Goal: Task Accomplishment & Management: Complete application form

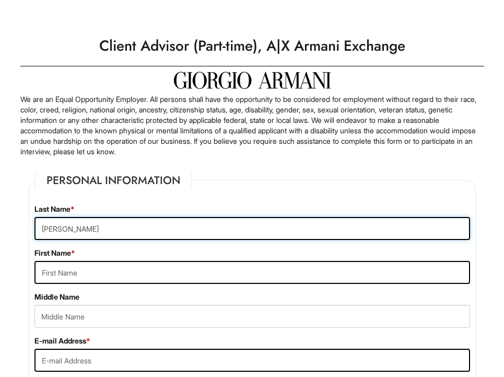
type input "[PERSON_NAME]"
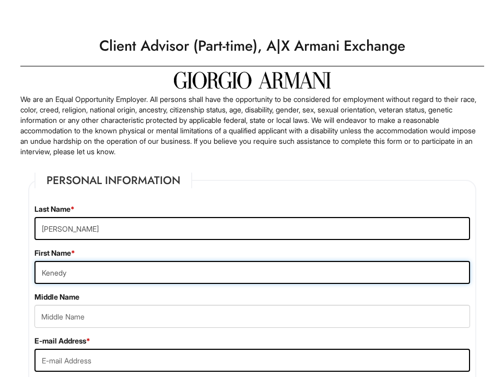
type input "Kenedy"
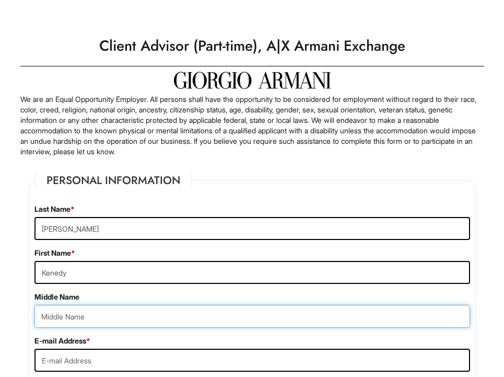
click at [66, 323] on input "text" at bounding box center [252, 316] width 436 height 23
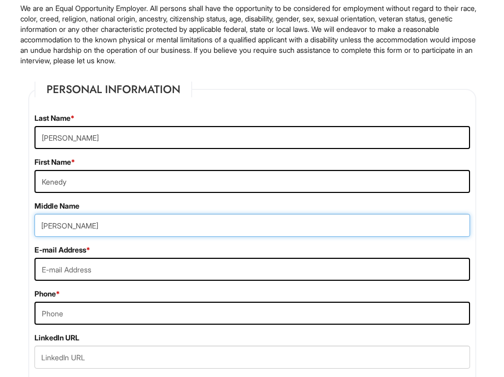
scroll to position [94, 0]
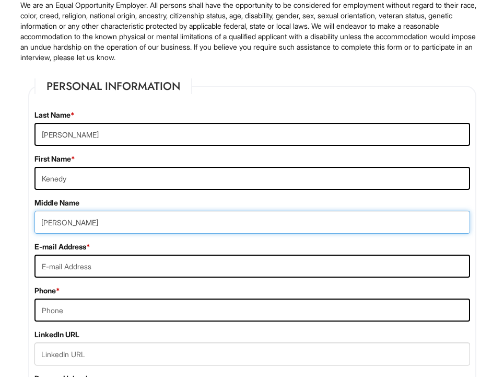
type input "[PERSON_NAME]"
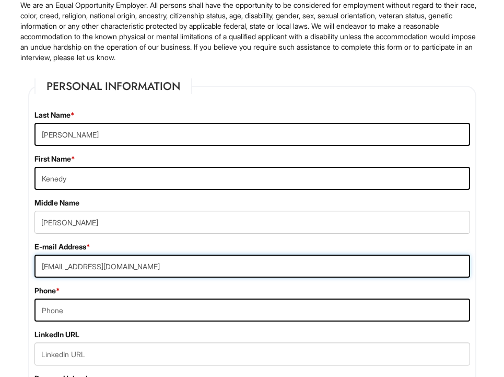
type input "[EMAIL_ADDRESS][DOMAIN_NAME]"
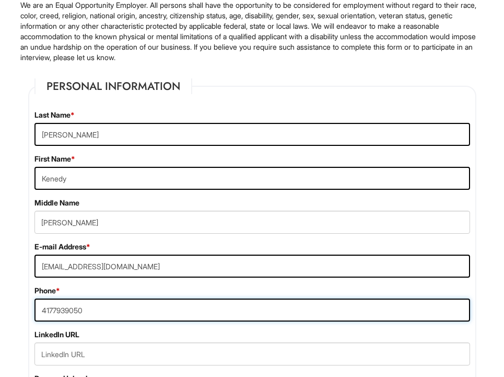
type input "4177939050"
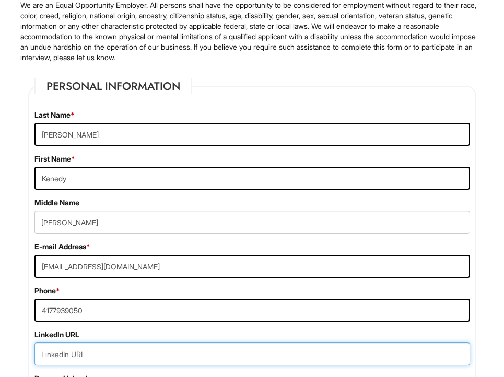
click at [192, 352] on input "url" at bounding box center [252, 353] width 436 height 23
paste input "[URL][DOMAIN_NAME]"
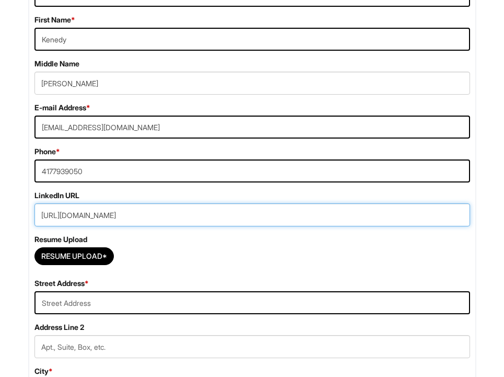
scroll to position [235, 0]
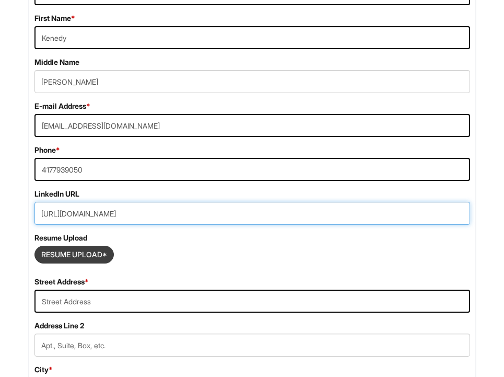
type input "[URL][DOMAIN_NAME]"
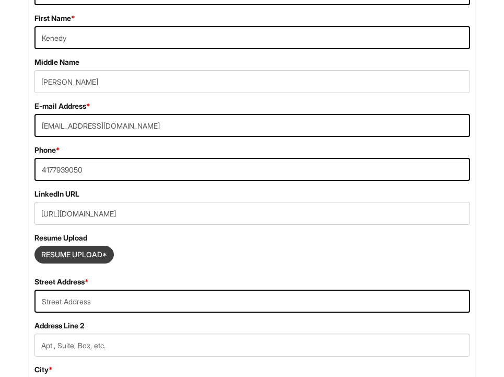
click at [77, 254] on input "Resume Upload*" at bounding box center [74, 254] width 78 height 17
type input "C:\fakepath\[PERSON_NAME] Resume.pdf"
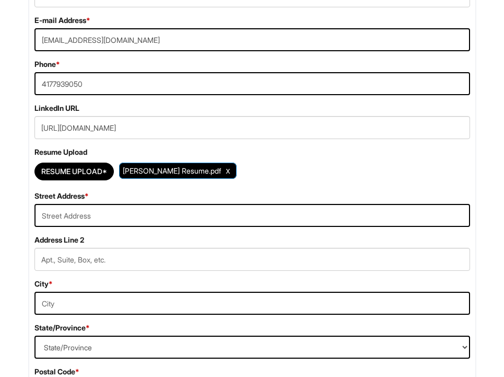
scroll to position [321, 0]
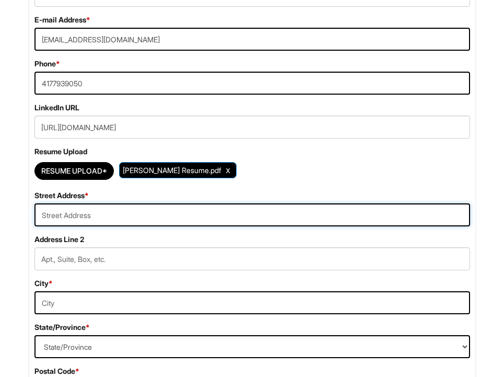
click at [99, 211] on input "text" at bounding box center [252, 214] width 436 height 23
type input "[STREET_ADDRESS]"
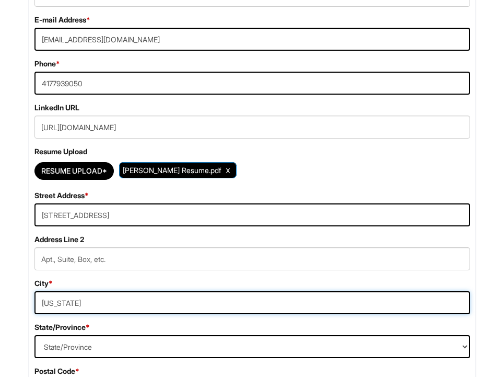
type input "[US_STATE]"
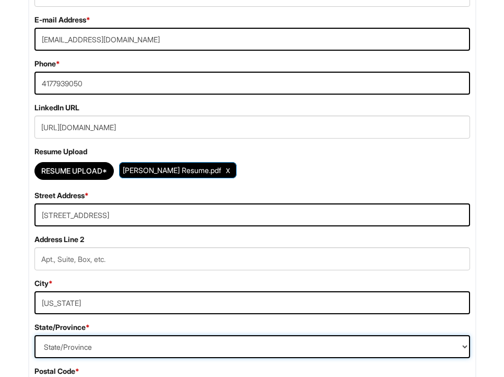
select select "NY"
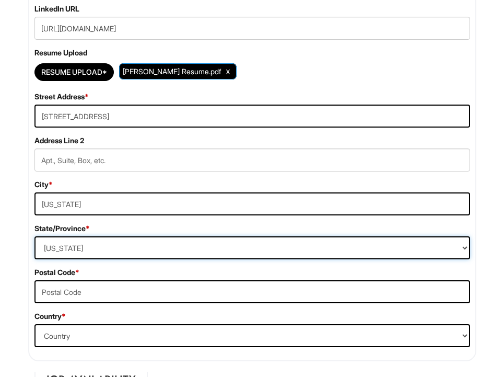
scroll to position [420, 0]
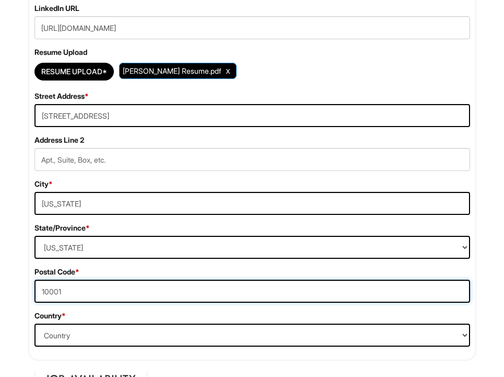
type input "10001"
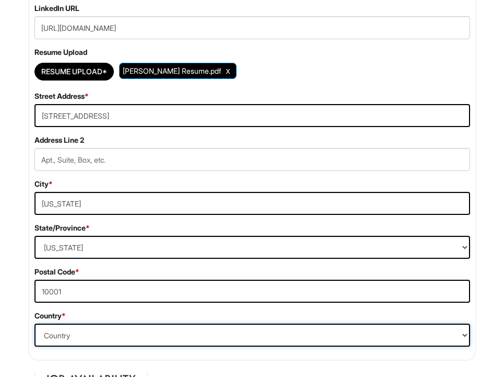
select select "[GEOGRAPHIC_DATA]"
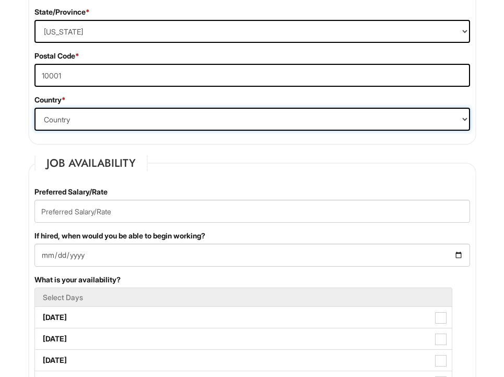
scroll to position [639, 0]
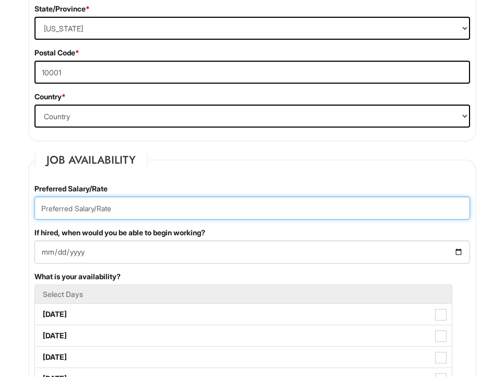
click at [86, 210] on input "text" at bounding box center [252, 207] width 436 height 23
click at [39, 208] on input "18-22" at bounding box center [252, 207] width 436 height 23
click at [57, 206] on input "$18-22" at bounding box center [252, 207] width 436 height 23
type input "$18-$22"
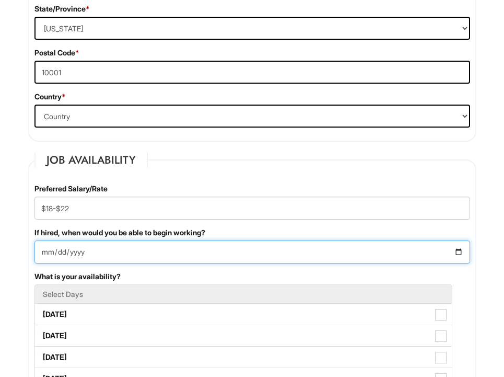
click at [43, 249] on input "If hired, when would you be able to begin working?" at bounding box center [252, 251] width 436 height 23
type input "[DATE]"
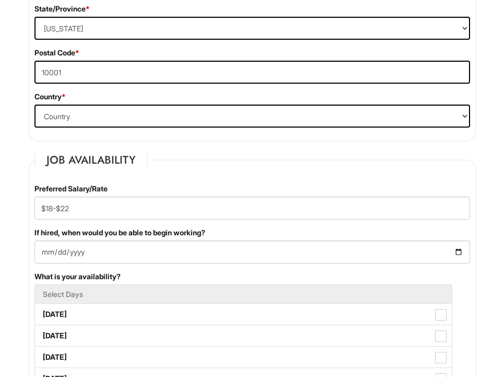
click at [161, 271] on div "Preferred Salary/Rate $18-$22 If hired, when would you be able to begin working…" at bounding box center [252, 323] width 451 height 281
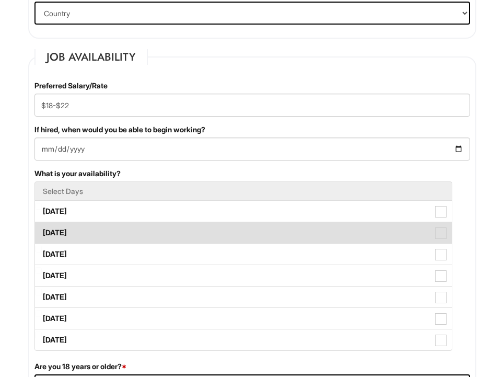
scroll to position [740, 0]
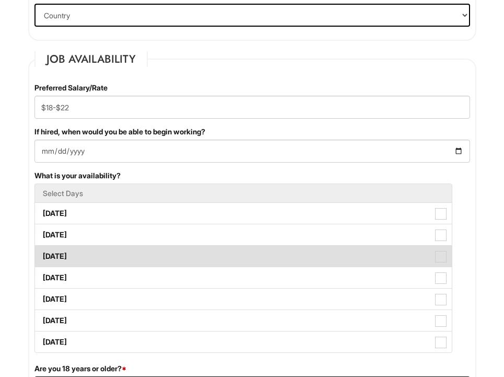
click at [68, 253] on label "[DATE]" at bounding box center [243, 256] width 417 height 21
click at [42, 253] on Available_Wednesday "[DATE]" at bounding box center [38, 251] width 7 height 7
checkbox Available_Wednesday "true"
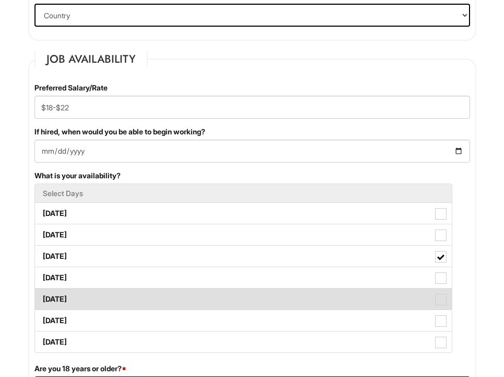
click at [73, 297] on label "[DATE]" at bounding box center [243, 298] width 417 height 21
click at [42, 297] on Available_Friday "[DATE]" at bounding box center [38, 293] width 7 height 7
checkbox Available_Friday "true"
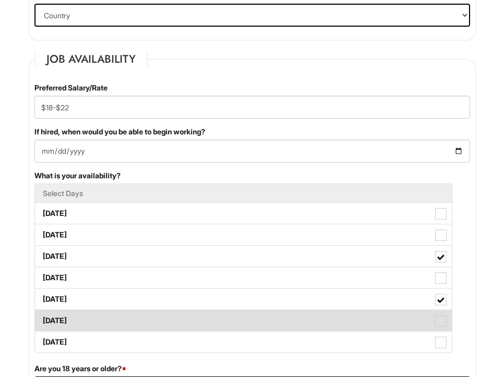
click at [73, 315] on label "[DATE]" at bounding box center [243, 320] width 417 height 21
click at [42, 315] on Available_Saturday "[DATE]" at bounding box center [38, 315] width 7 height 7
checkbox Available_Saturday "true"
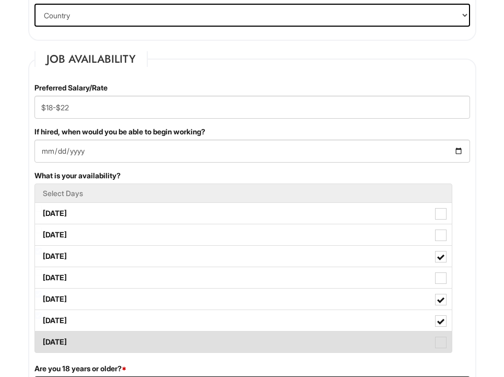
click at [76, 341] on label "[DATE]" at bounding box center [243, 341] width 417 height 21
click at [42, 340] on Available_Sunday "[DATE]" at bounding box center [38, 336] width 7 height 7
checkbox Available_Sunday "true"
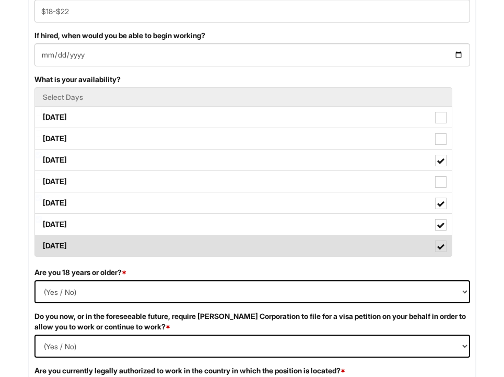
scroll to position [845, 0]
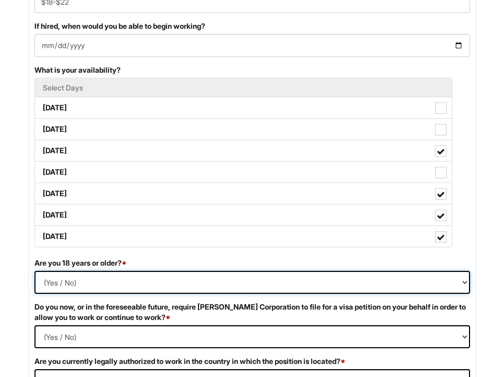
select select "Yes"
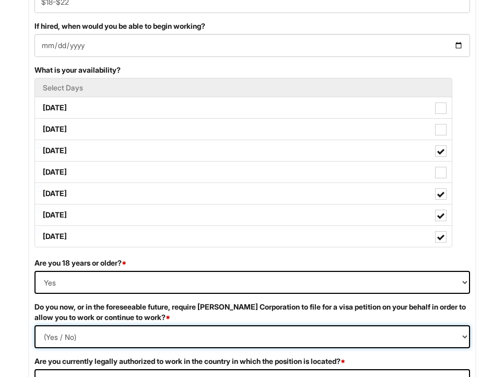
select Required "No"
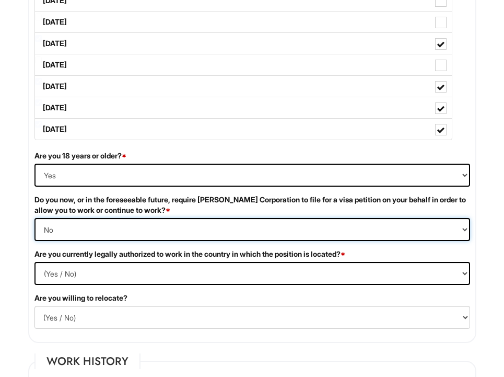
scroll to position [958, 0]
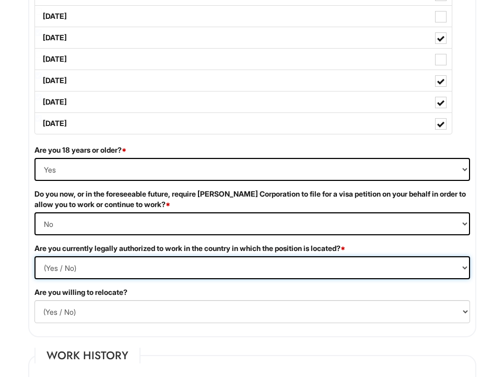
select select "Yes"
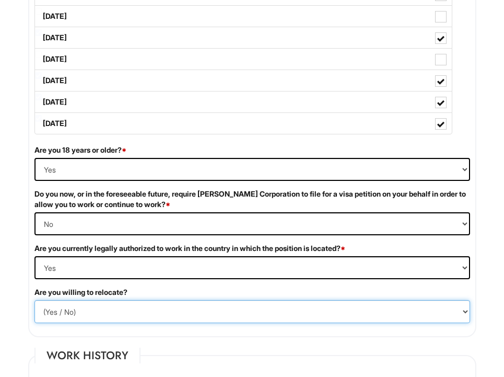
select select "Y"
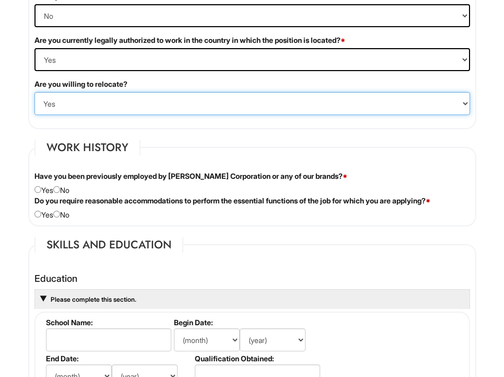
scroll to position [1171, 0]
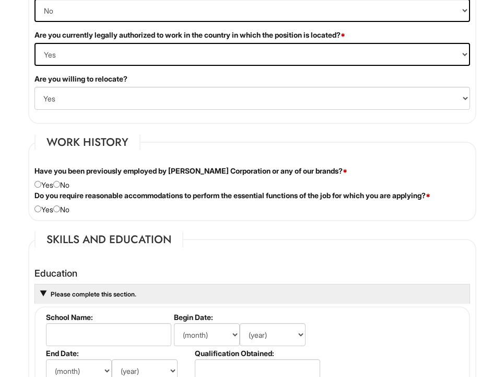
click at [71, 185] on div "Have you been previously employed by [PERSON_NAME] Corporation or any of our br…" at bounding box center [252, 178] width 451 height 25
click at [60, 184] on input "radio" at bounding box center [56, 184] width 7 height 7
radio input "true"
click at [60, 208] on input "radio" at bounding box center [56, 208] width 7 height 7
radio input "true"
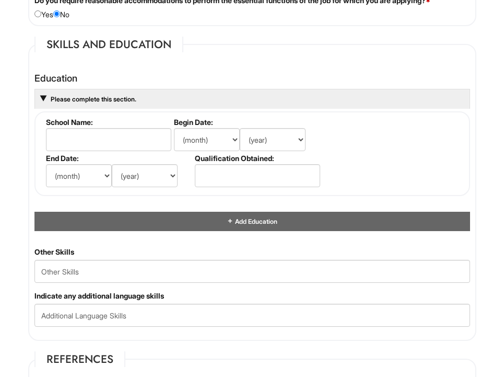
scroll to position [1353, 0]
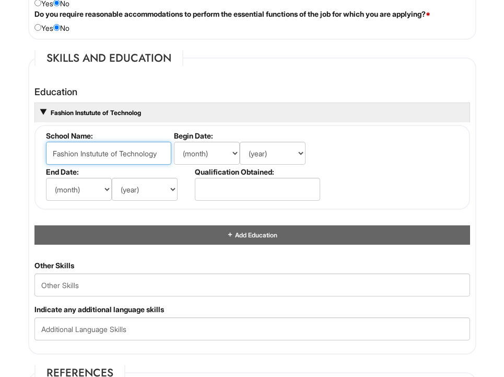
type input "Fashion Instutute of Technology"
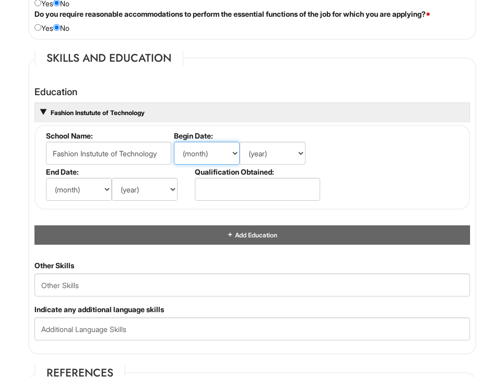
select select "8"
select select "2022"
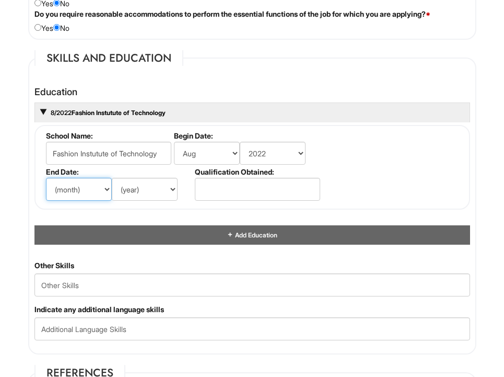
select select "5"
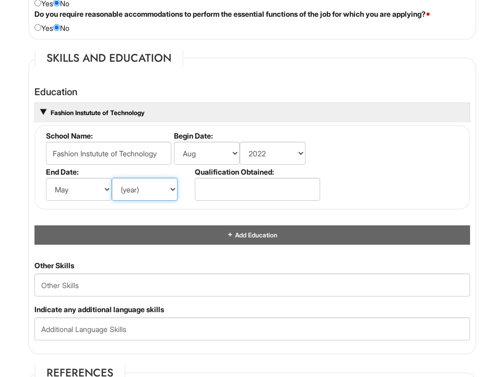
select select "2026"
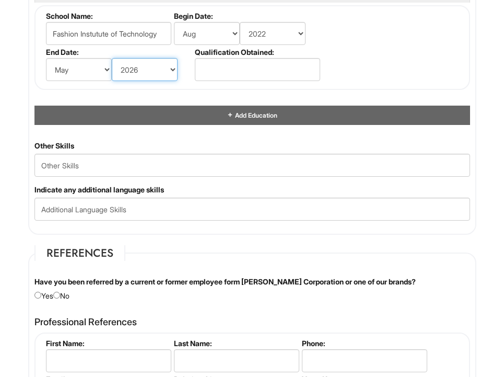
scroll to position [1472, 0]
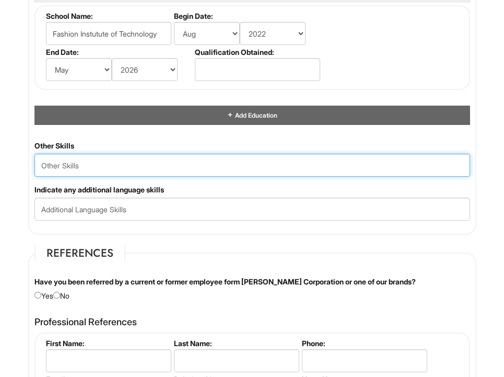
click at [119, 165] on Skills "text" at bounding box center [252, 165] width 436 height 23
type Skills "Client Advisor experience, retail, Visual Merchandising experience"
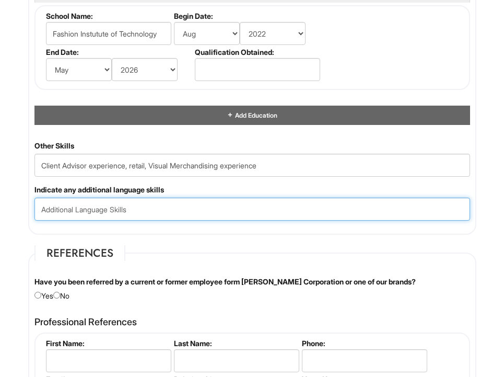
click at [109, 209] on input "text" at bounding box center [252, 208] width 436 height 23
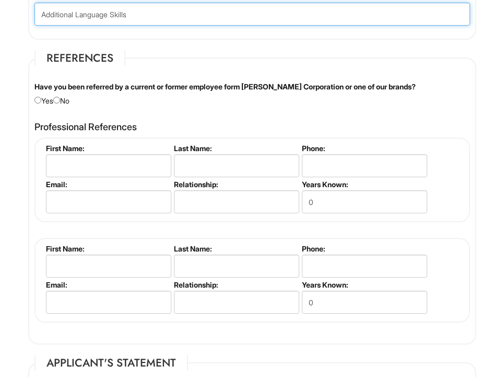
scroll to position [1675, 0]
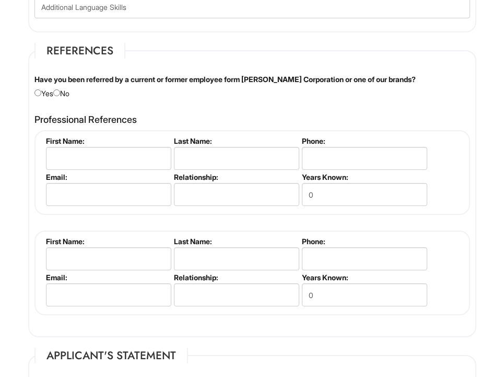
click at [58, 89] on input "radio" at bounding box center [56, 92] width 7 height 7
radio input "true"
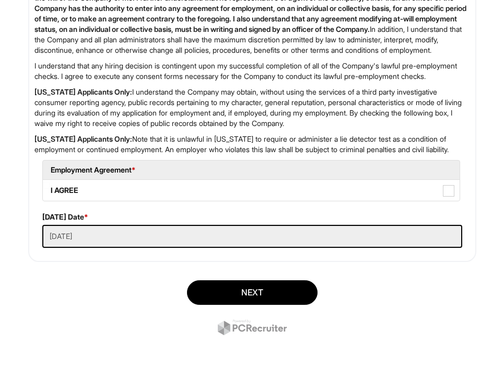
scroll to position [2218, 0]
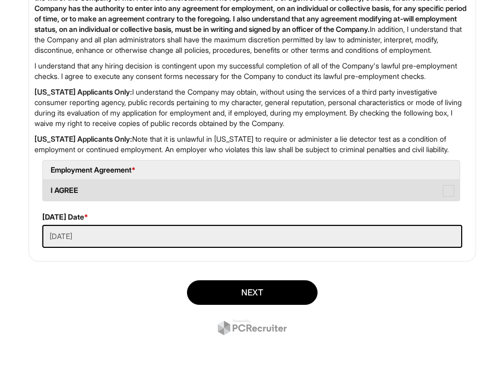
click at [78, 192] on label "I AGREE" at bounding box center [251, 190] width 417 height 21
click at [50, 189] on AGREE "I AGREE" at bounding box center [46, 185] width 7 height 7
checkbox AGREE "true"
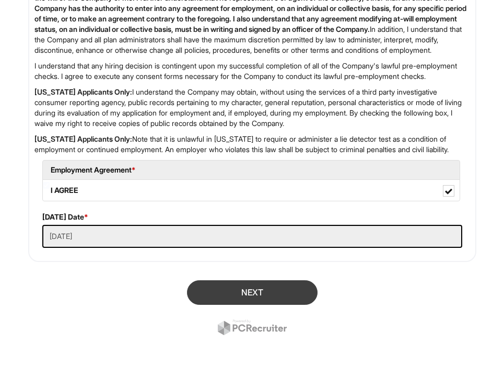
click at [225, 292] on button "Next" at bounding box center [252, 292] width 131 height 25
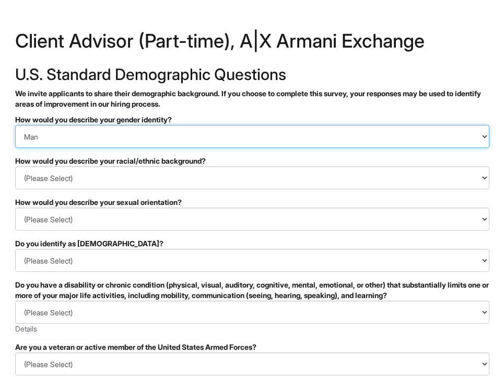
select select "Woman"
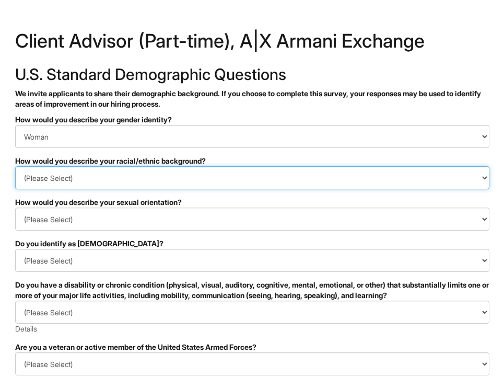
select select "White or European"
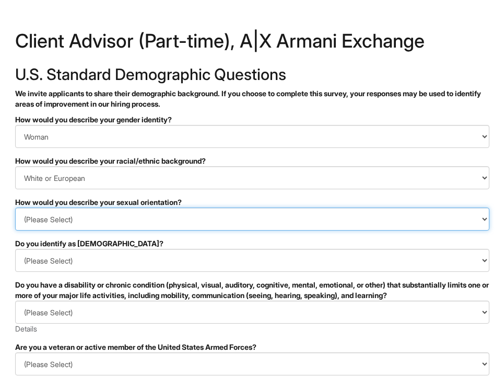
select select "Asexual"
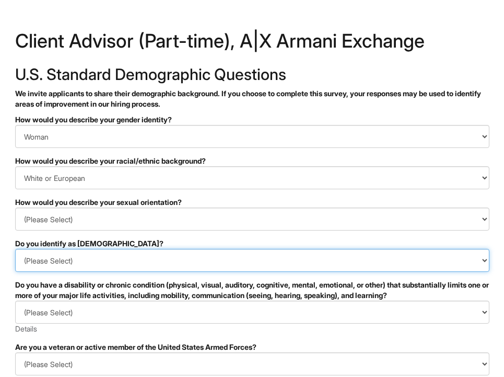
select select "No"
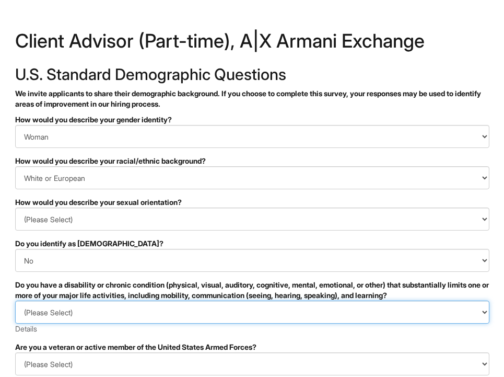
select select "NO, I DON'T HAVE A DISABILITY"
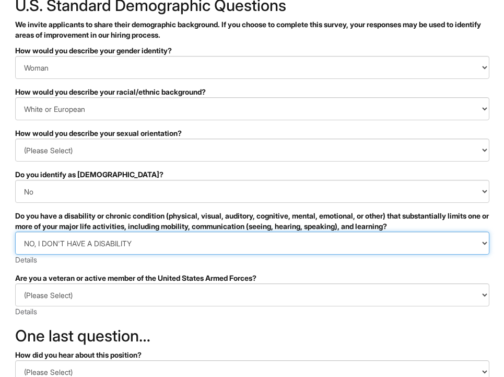
scroll to position [72, 0]
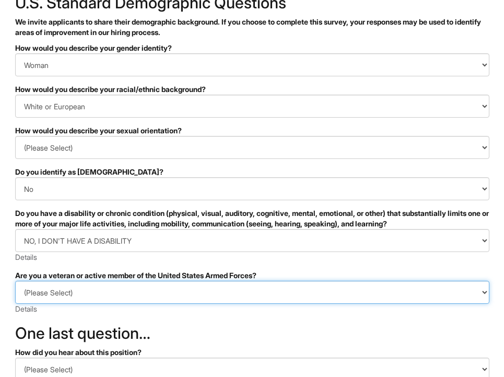
select select "I AM NOT A PROTECTED VETERAN"
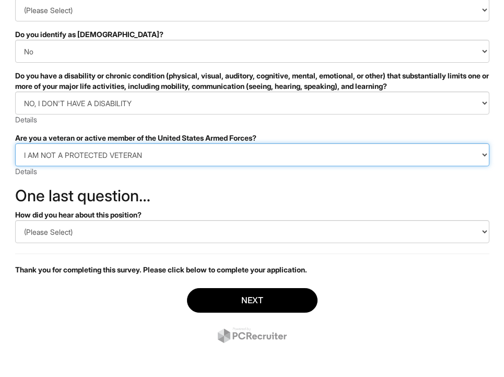
scroll to position [210, 0]
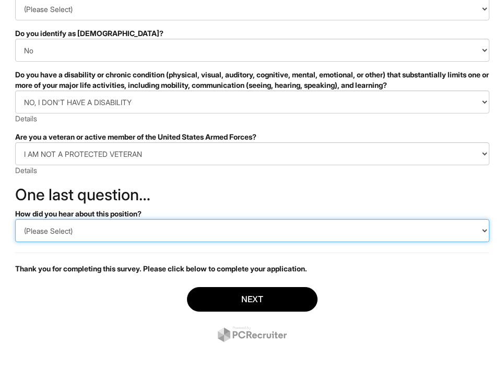
select select "LinkedIn"
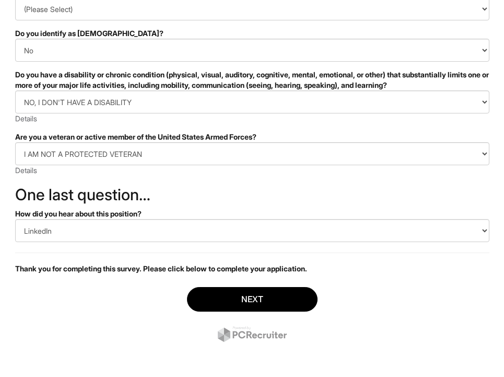
click at [266, 313] on div "Next" at bounding box center [252, 315] width 474 height 73
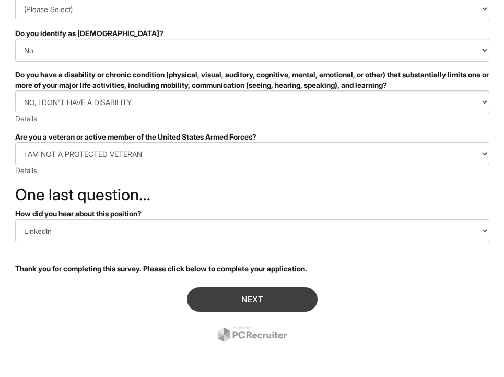
click at [259, 301] on button "Next" at bounding box center [252, 299] width 131 height 25
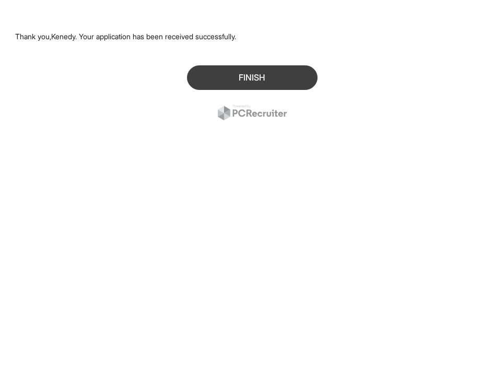
click at [222, 77] on button "Finish" at bounding box center [252, 77] width 131 height 25
